Goal: Complete application form

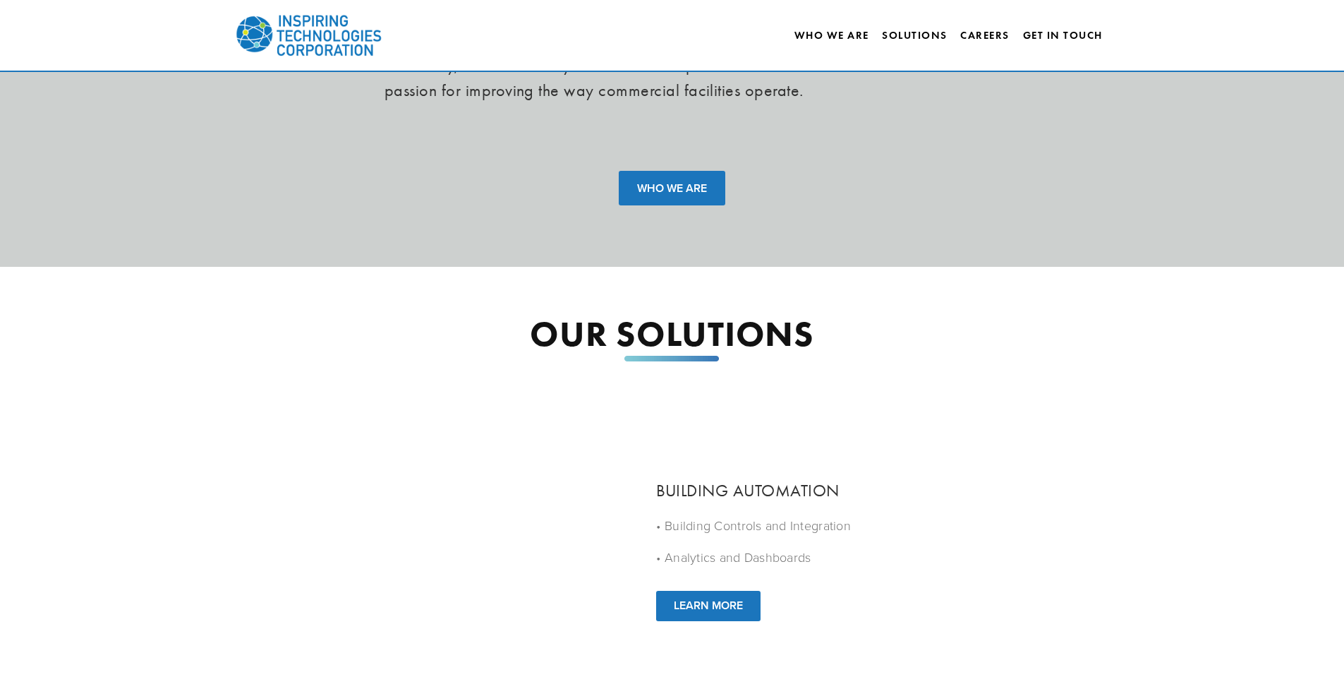
scroll to position [355, 0]
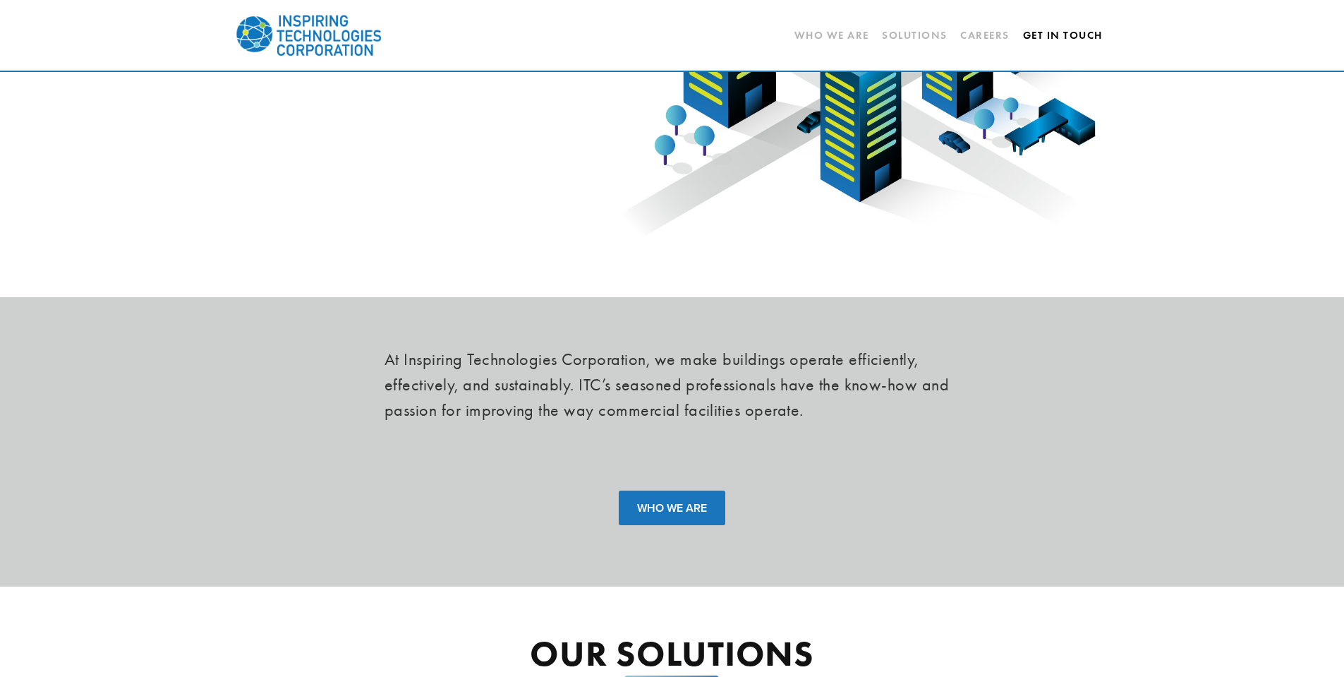
click at [1051, 34] on link "Get In Touch" at bounding box center [1063, 35] width 80 height 24
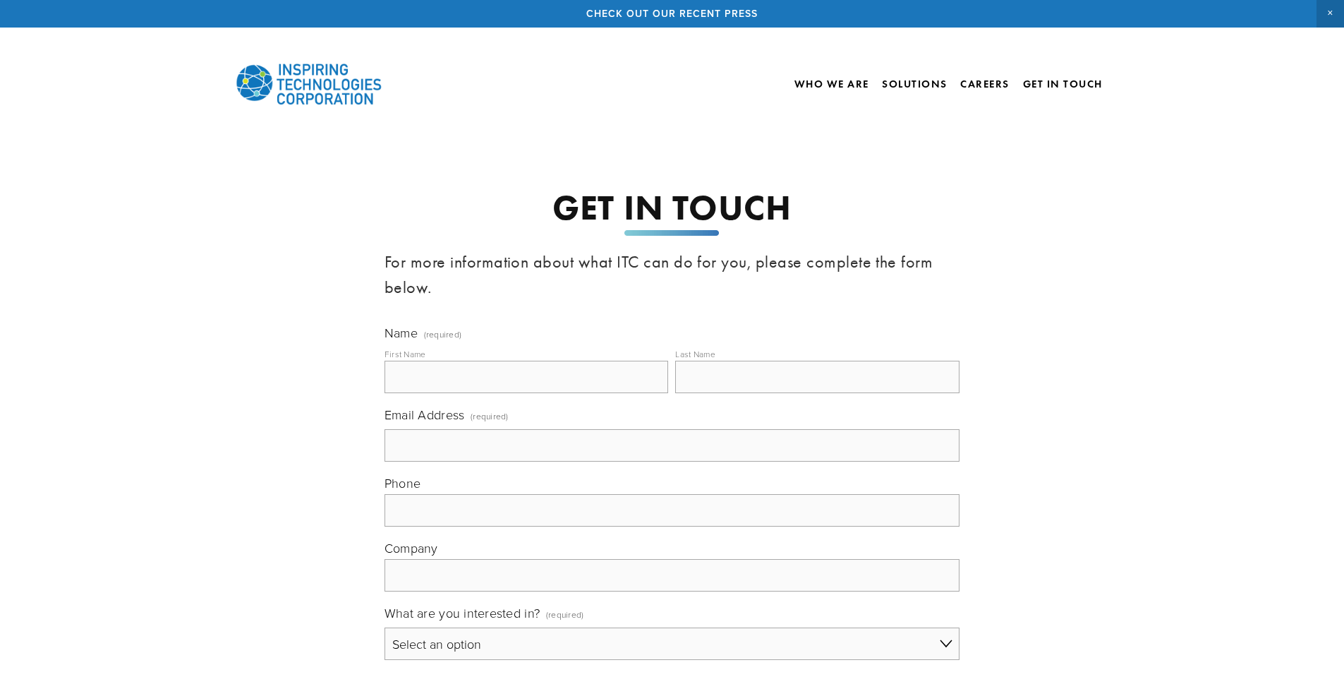
click at [530, 375] on input "First Name" at bounding box center [527, 377] width 284 height 32
type input "Luke"
type input "Murphy"
type input "luke@cmipiping.com"
type input "(815) 973-3661"
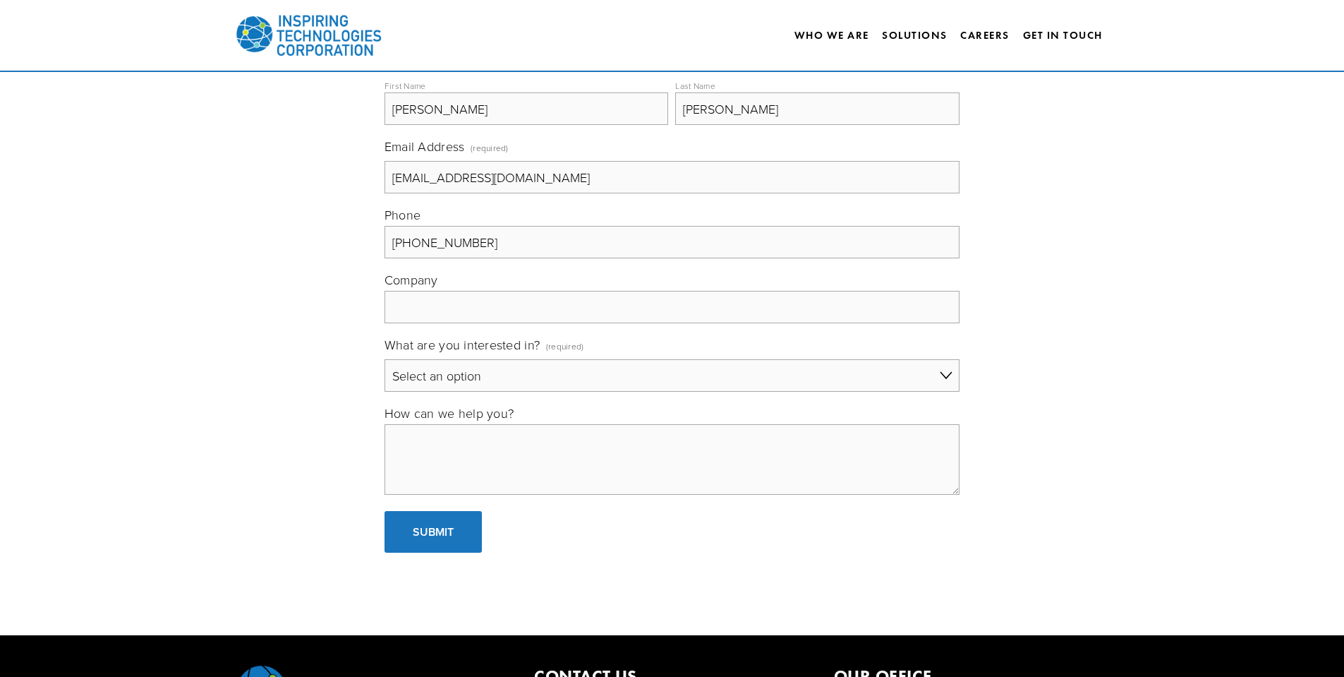
scroll to position [353, 0]
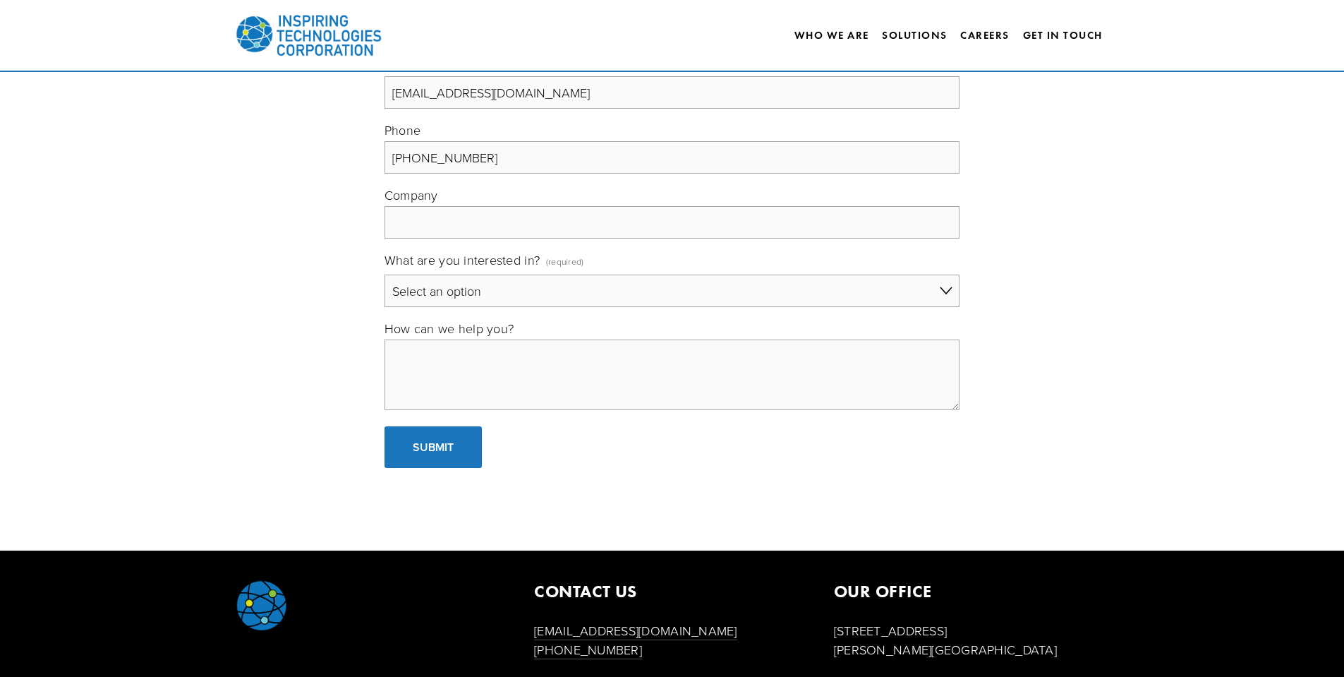
click at [419, 221] on input "Company" at bounding box center [672, 222] width 575 height 32
type input "Commercial Mechanical, Inc."
click at [499, 300] on select "Select an option General Building Automation Electronic Security Systems IT Sol…" at bounding box center [672, 291] width 575 height 32
select select "Building Automation"
click at [385, 275] on select "Select an option General Building Automation Electronic Security Systems IT Sol…" at bounding box center [672, 291] width 575 height 32
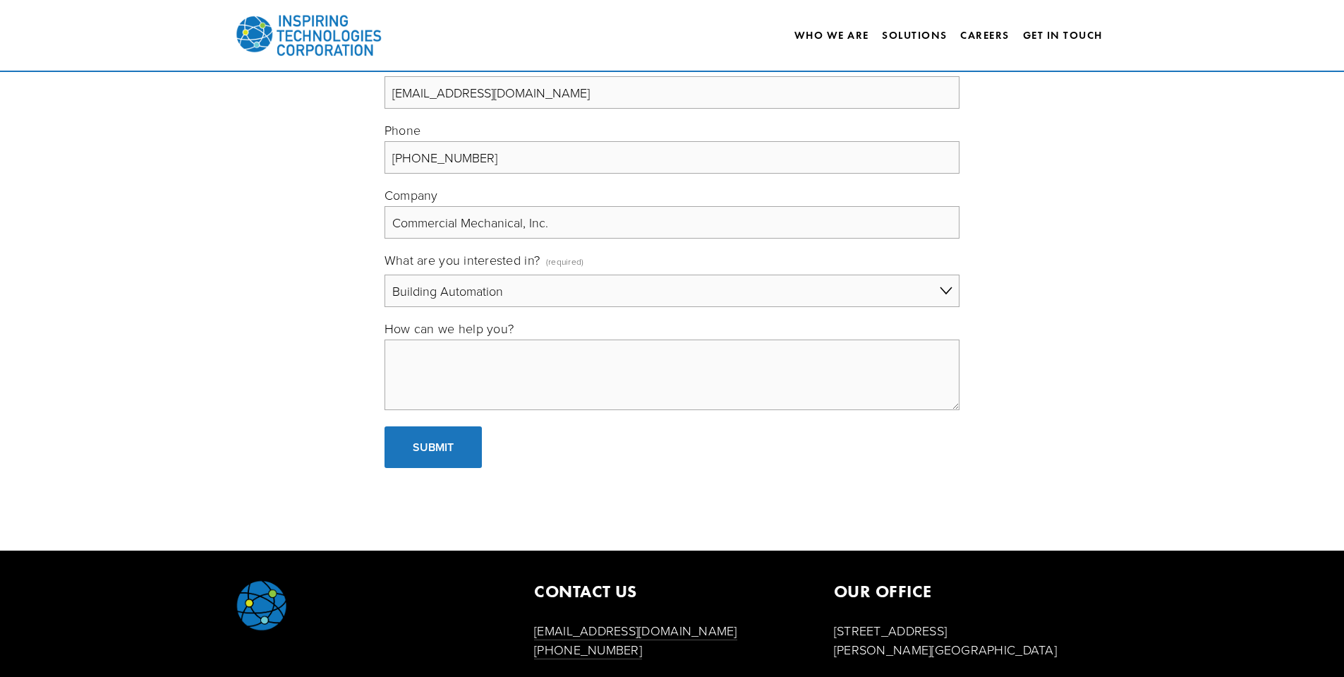
click at [445, 355] on textarea "How can we help you?" at bounding box center [672, 374] width 575 height 71
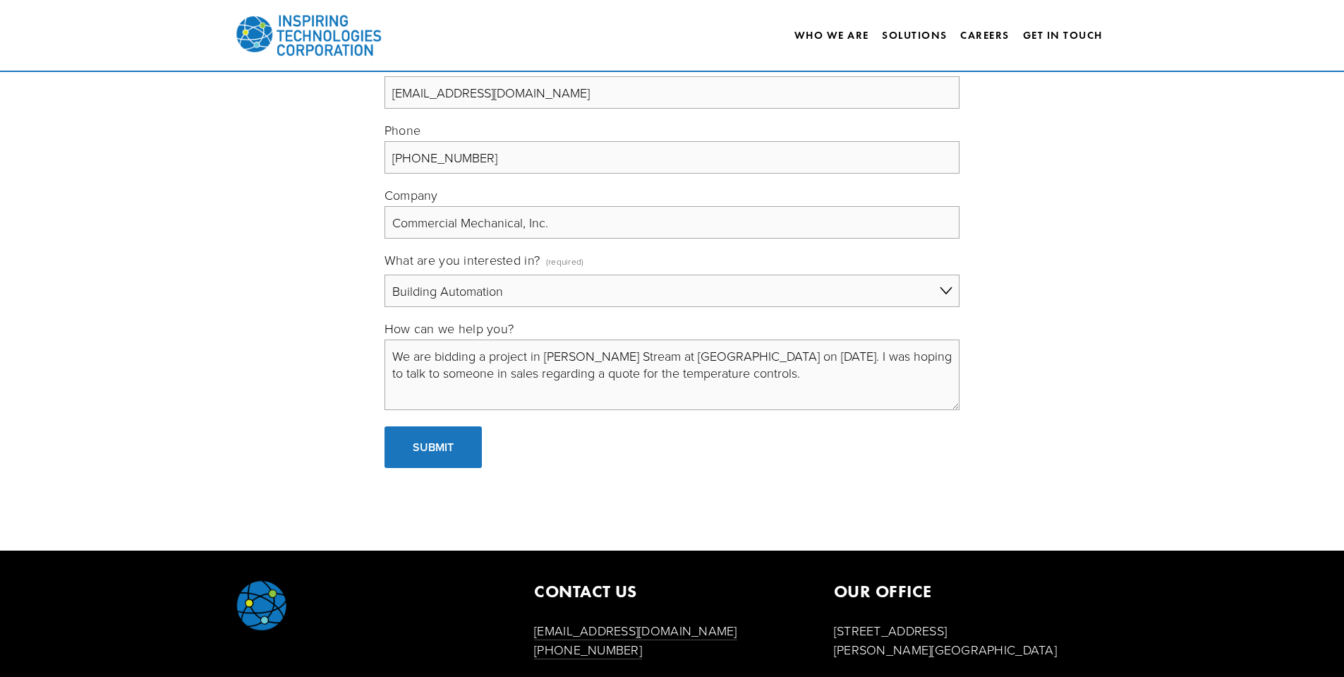
scroll to position [6, 0]
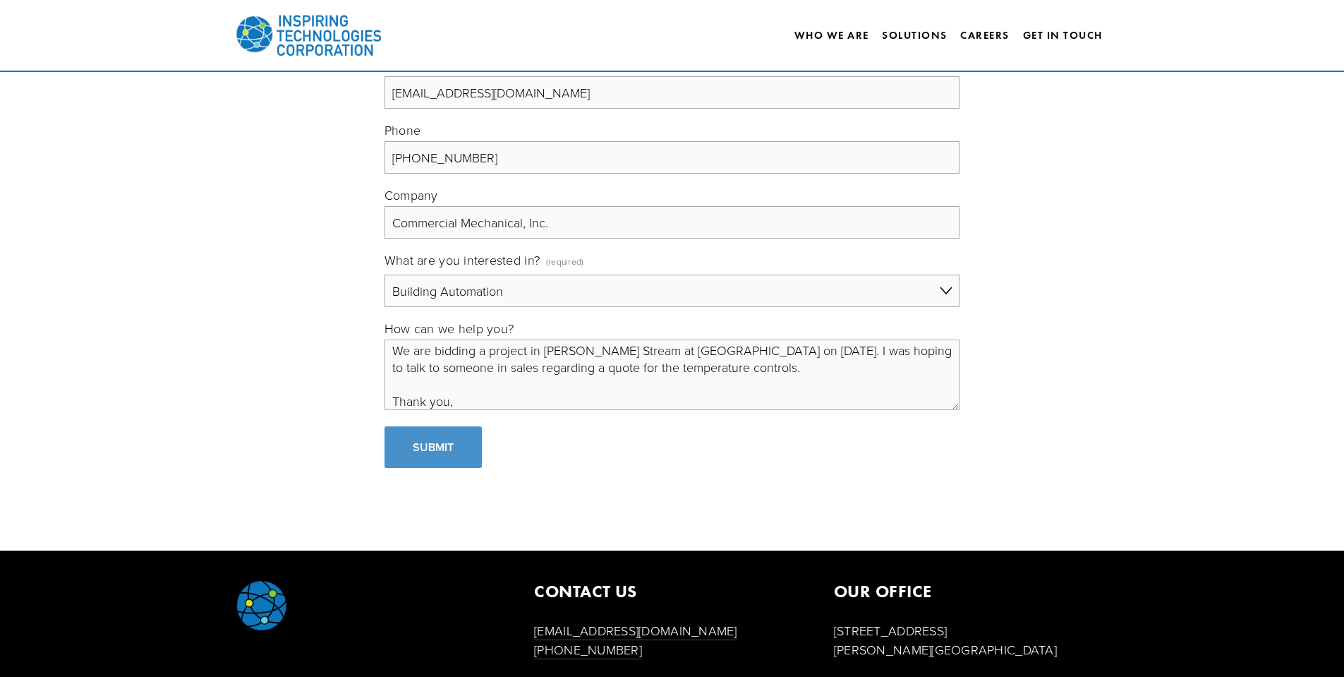
type textarea "We are bidding a project in Carol Stream at Cloverdale Elementary School on 9/1…"
click at [435, 439] on span "Submit" at bounding box center [433, 447] width 41 height 16
